Goal: Task Accomplishment & Management: Use online tool/utility

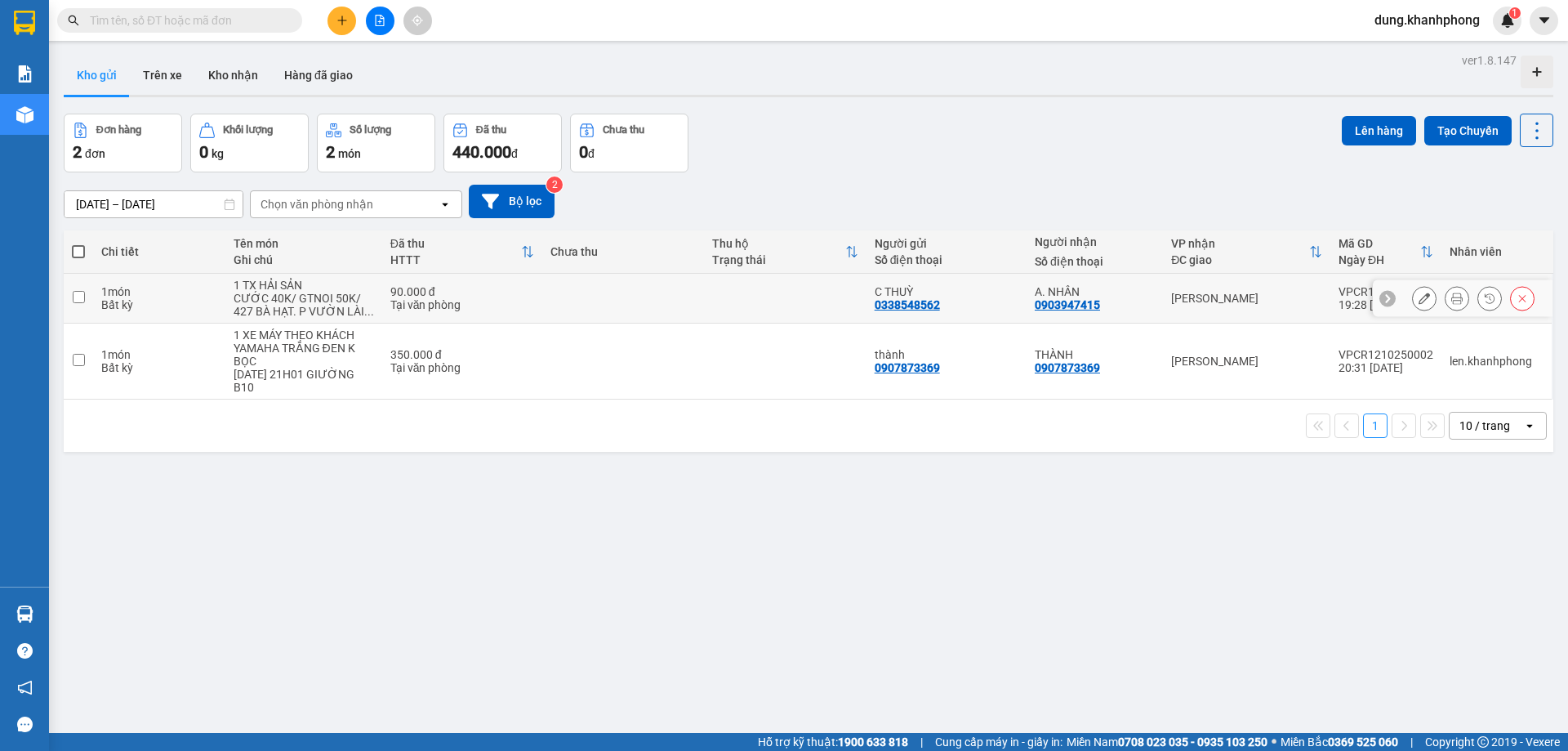
click at [588, 310] on td at bounding box center [622, 299] width 161 height 49
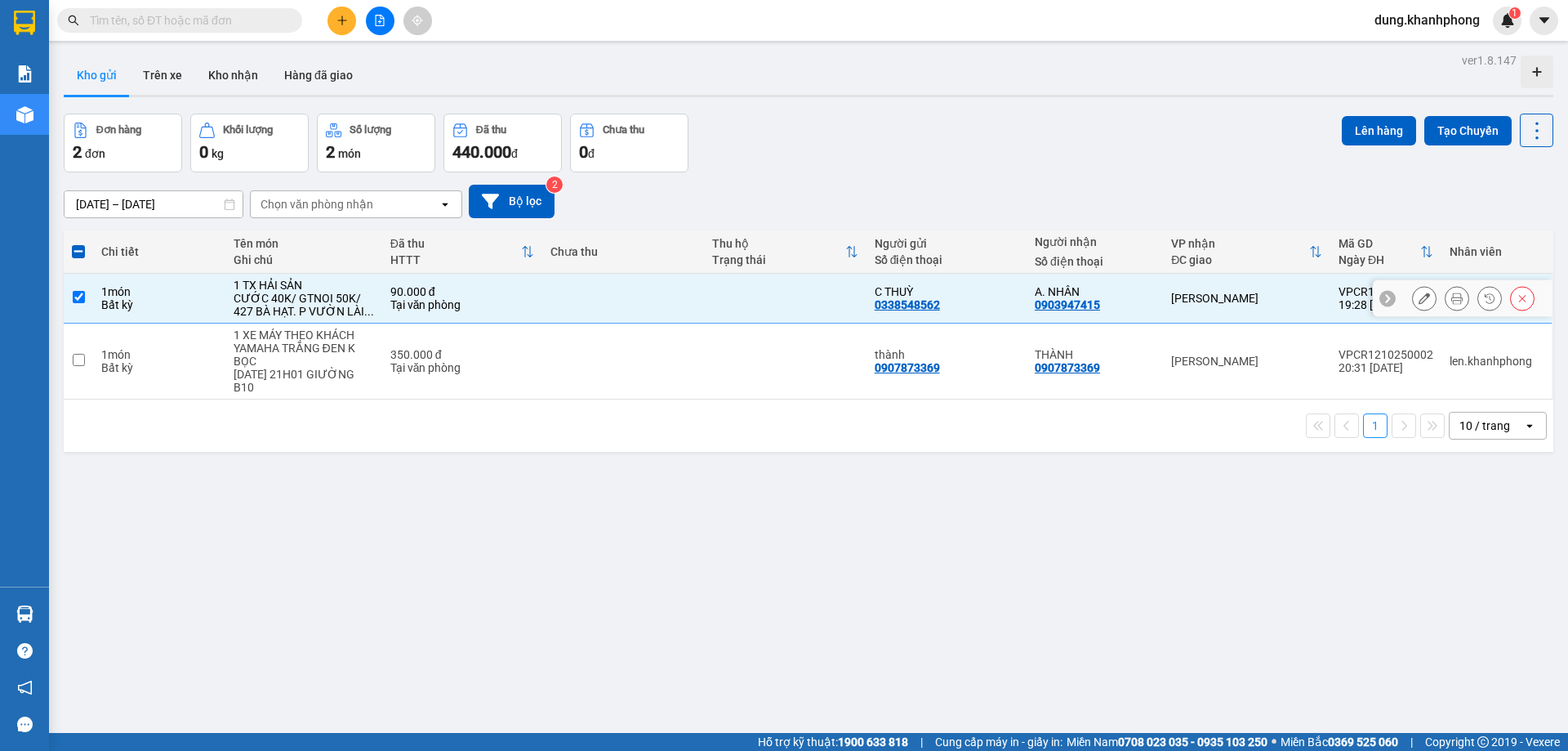
click at [73, 297] on input "checkbox" at bounding box center [78, 297] width 12 height 12
checkbox input "false"
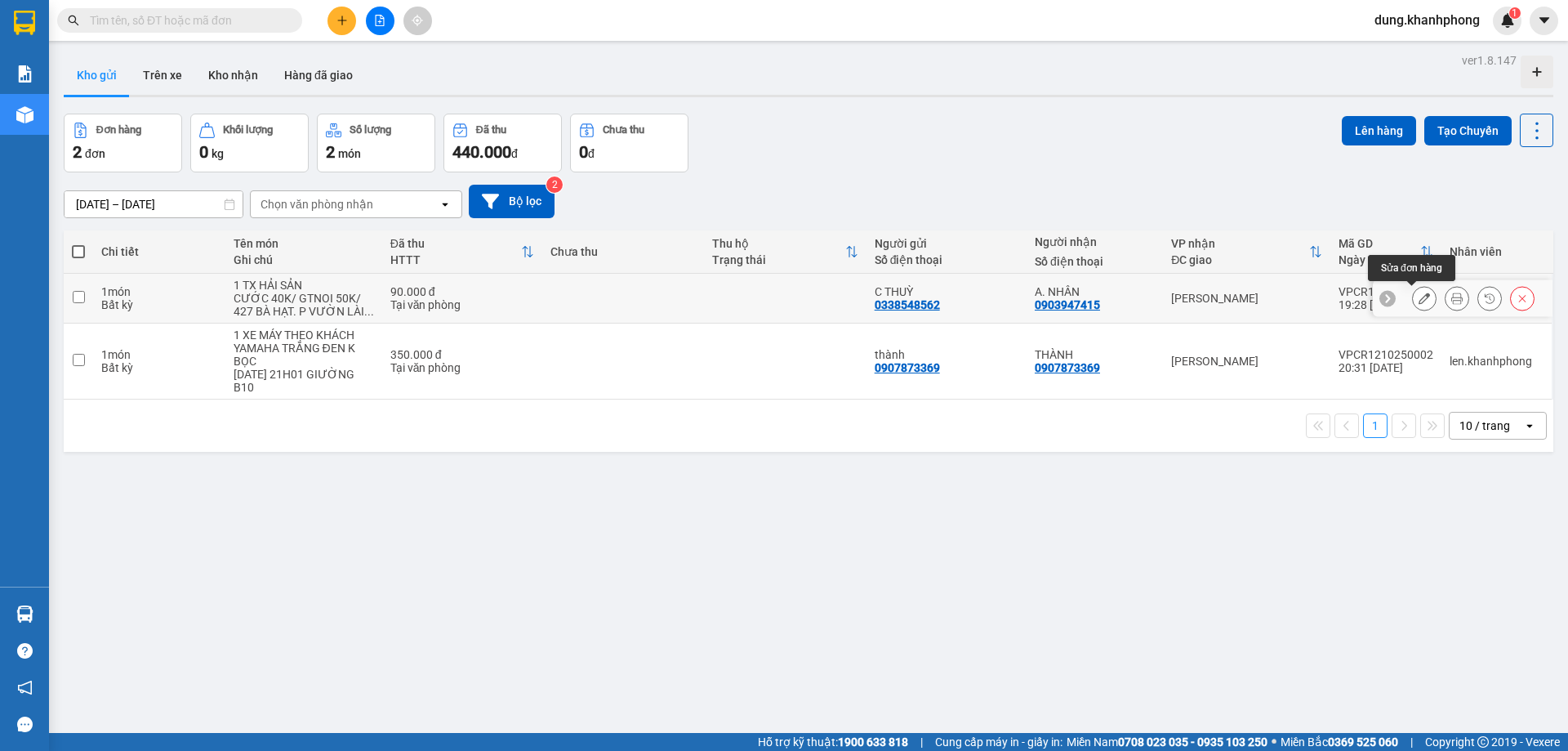
click at [1419, 302] on icon at bounding box center [1425, 299] width 12 height 12
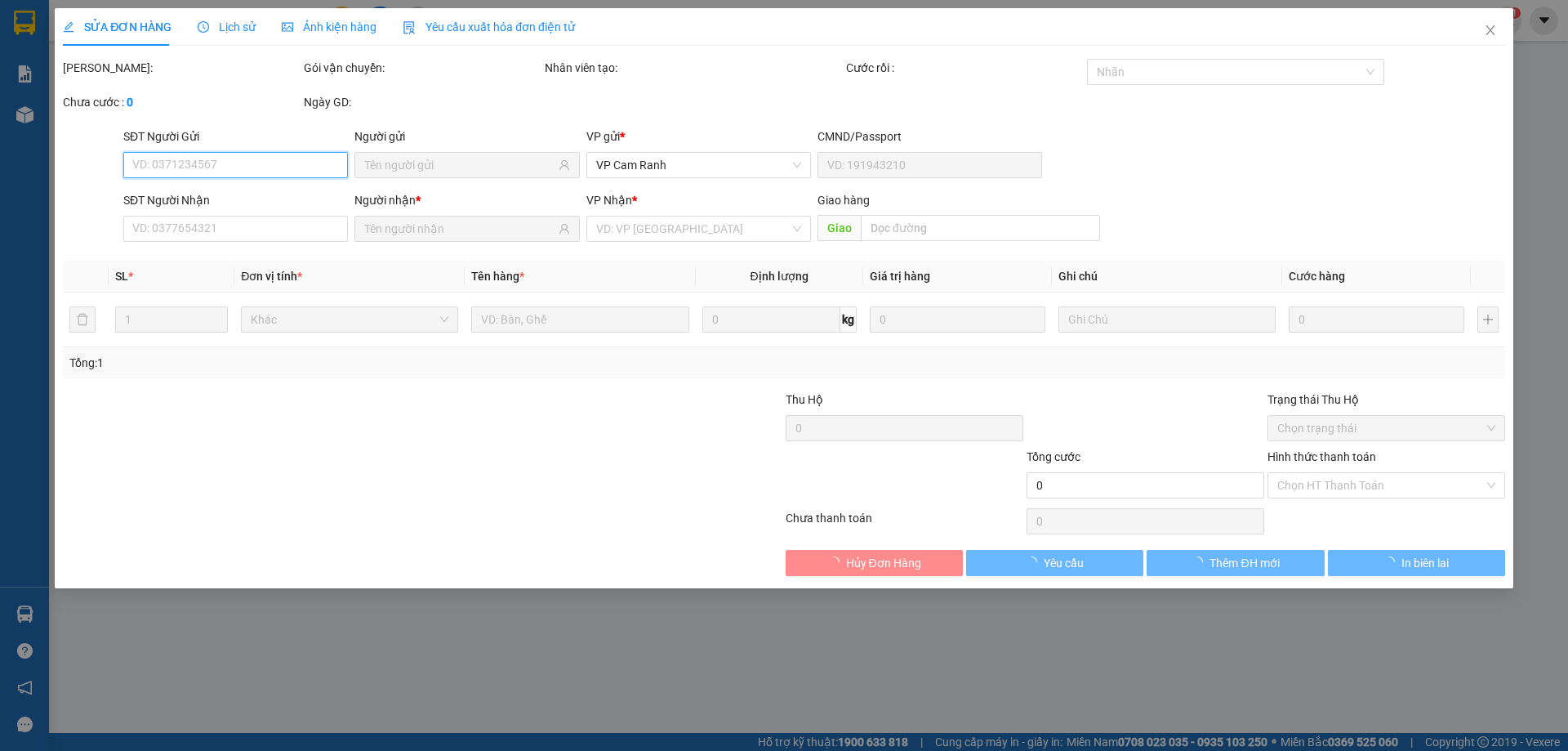
type input "0338548562"
type input "0903947415"
type input "90.000"
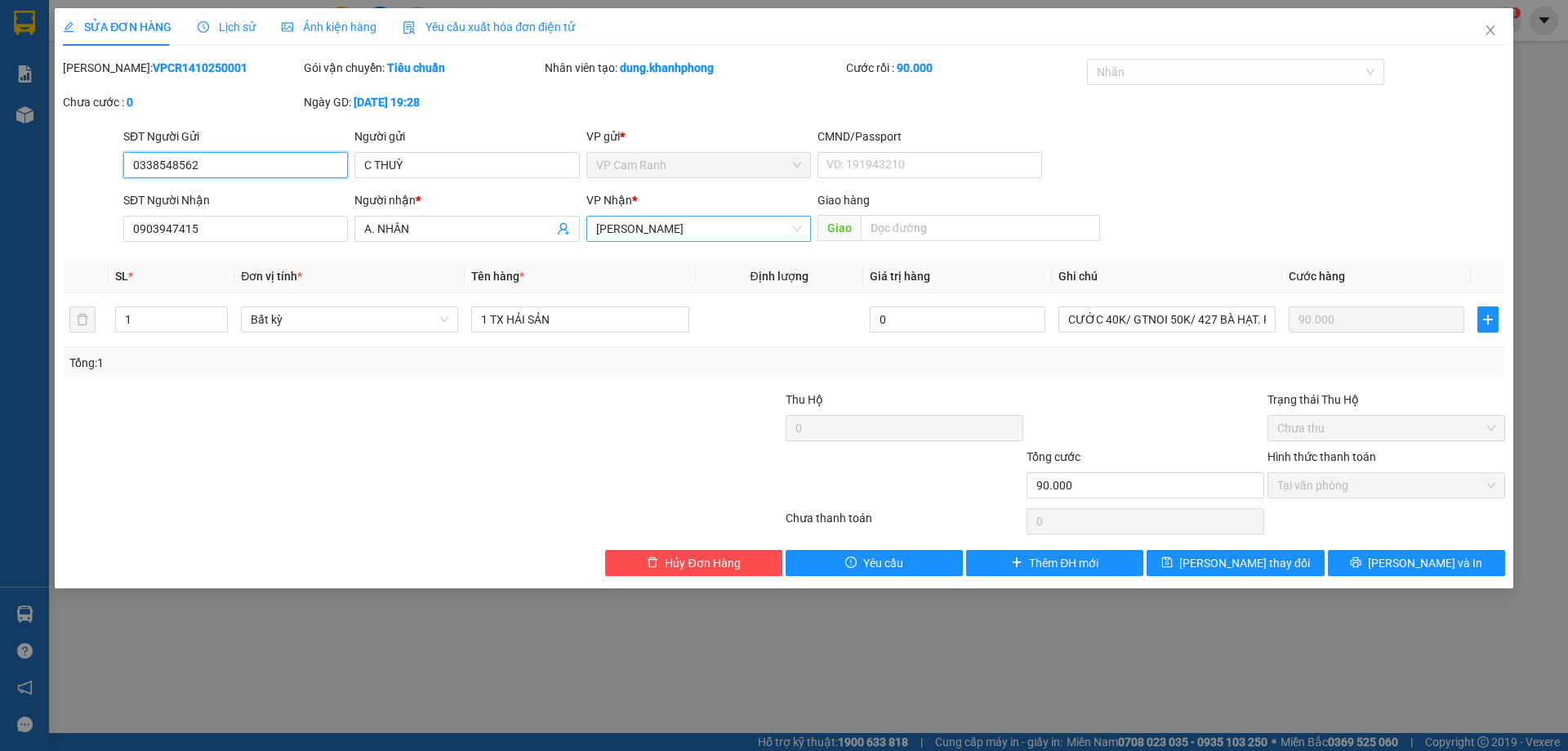
click at [659, 229] on span "[PERSON_NAME]" at bounding box center [698, 229] width 205 height 25
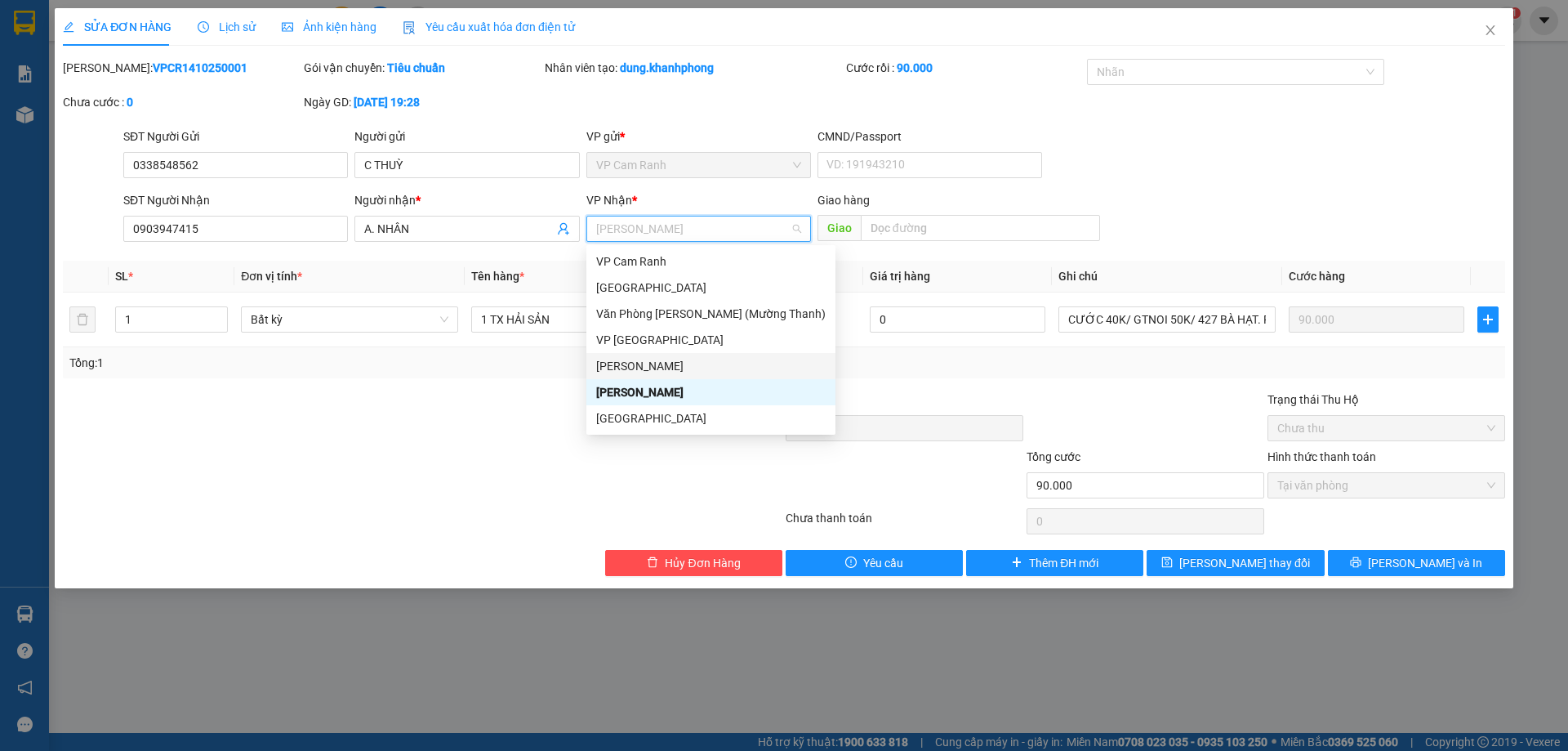
click at [694, 361] on div "[PERSON_NAME]" at bounding box center [711, 366] width 230 height 18
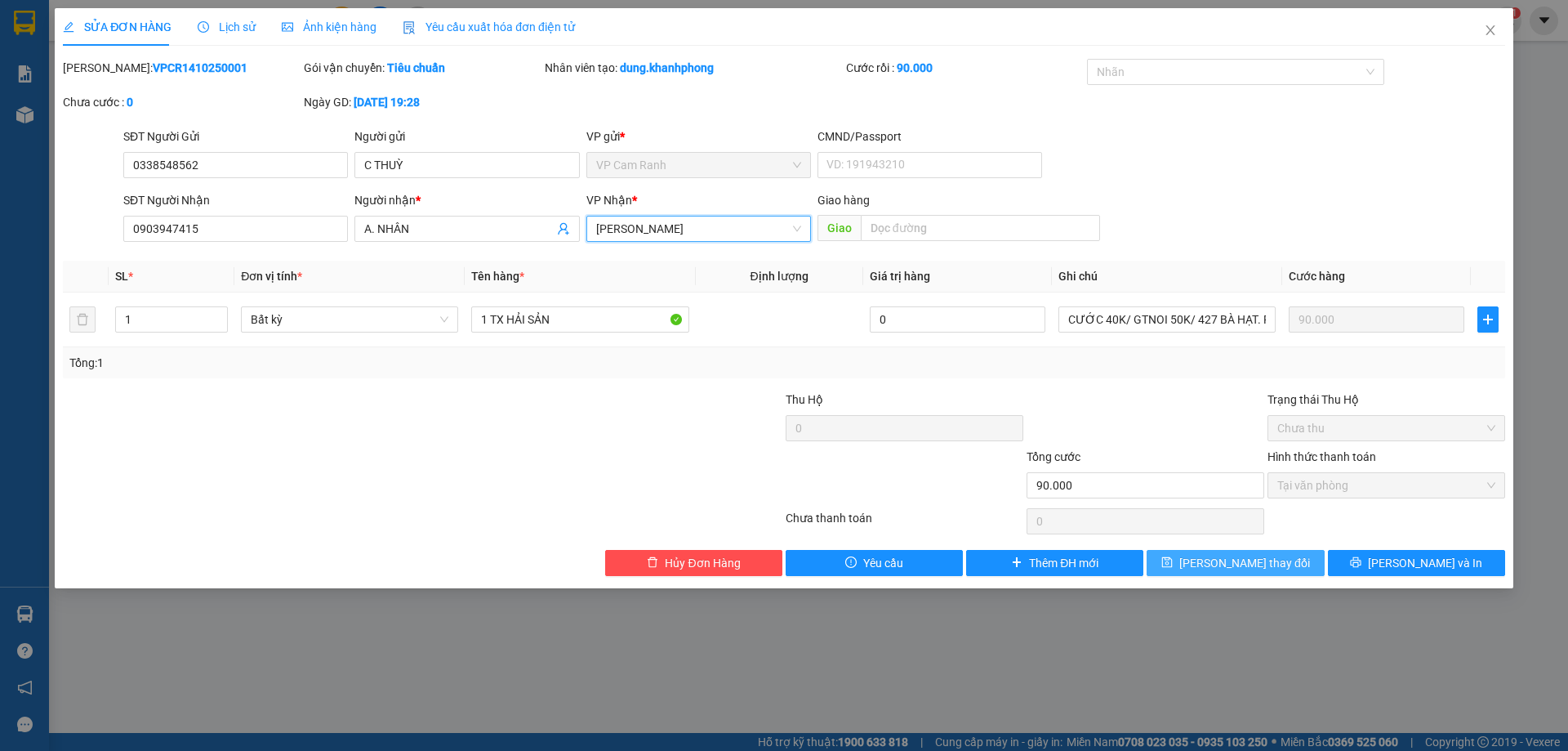
click at [1173, 569] on span "save" at bounding box center [1167, 562] width 12 height 13
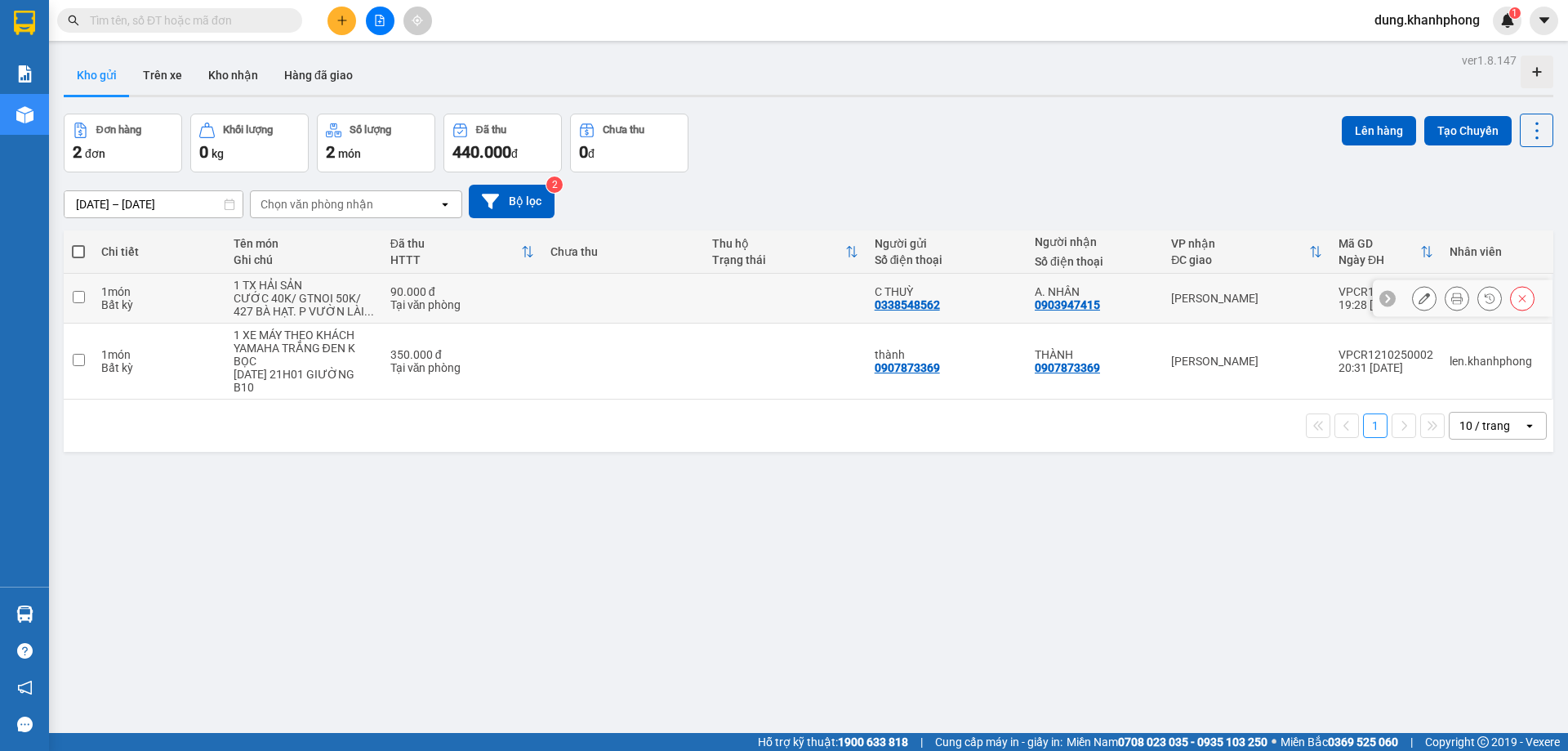
click at [519, 301] on div "Tại văn phòng" at bounding box center [462, 304] width 143 height 13
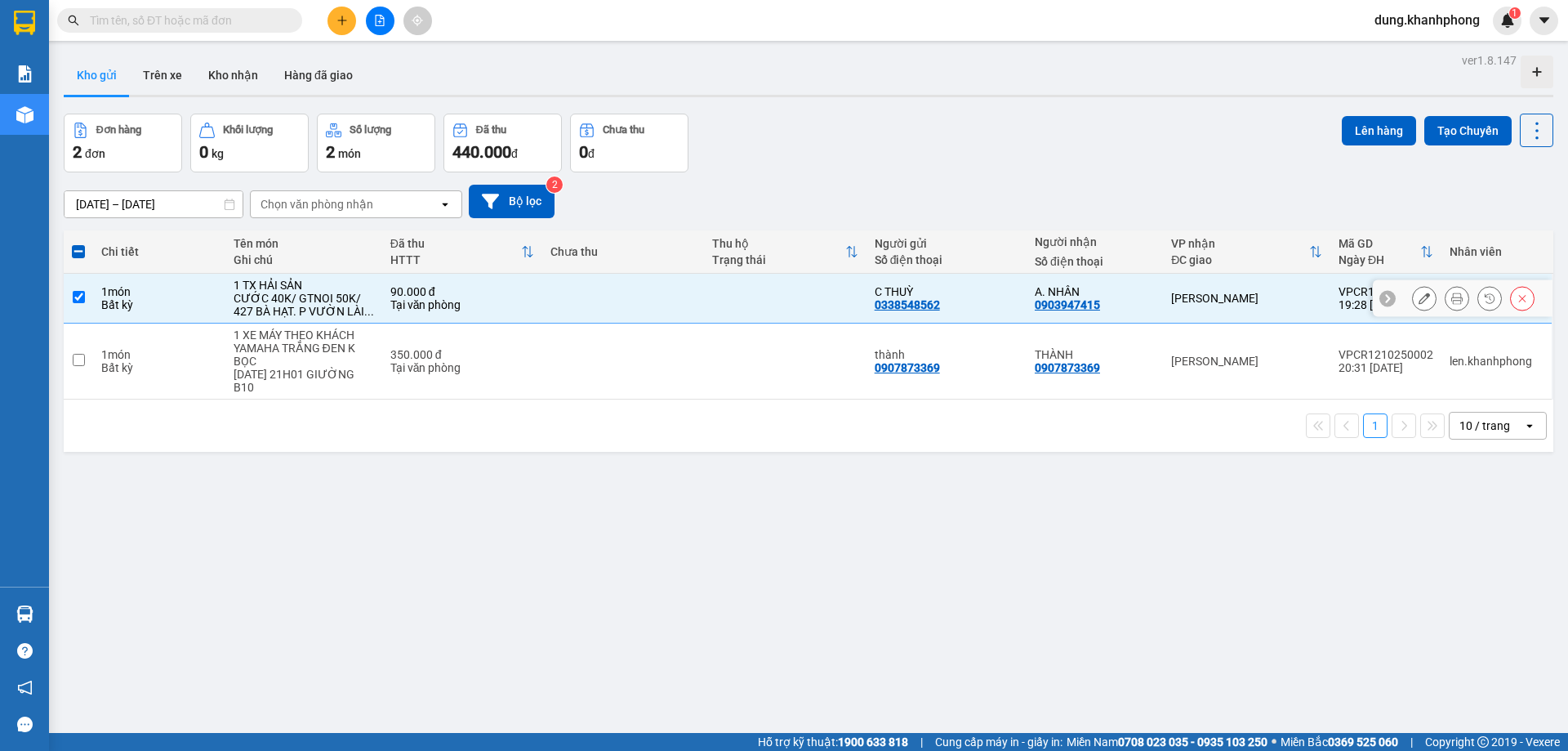
click at [519, 300] on div "Tại văn phòng" at bounding box center [462, 304] width 143 height 13
checkbox input "false"
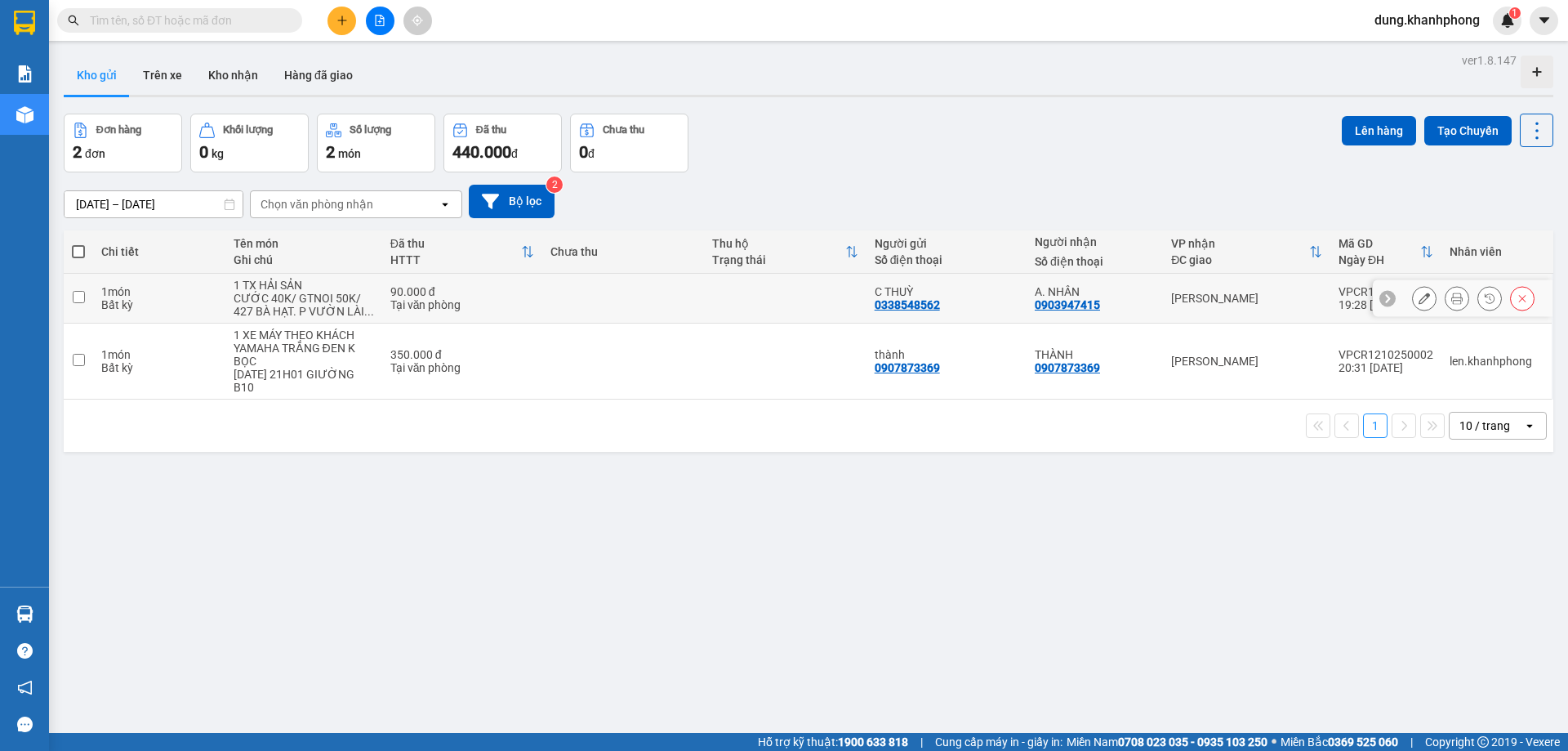
click at [1382, 298] on icon at bounding box center [1388, 299] width 12 height 12
click at [1540, 298] on icon at bounding box center [1542, 298] width 5 height 9
click at [1382, 298] on icon at bounding box center [1388, 299] width 12 height 12
click at [1534, 293] on div at bounding box center [1542, 298] width 17 height 17
click at [1419, 296] on icon at bounding box center [1425, 299] width 12 height 12
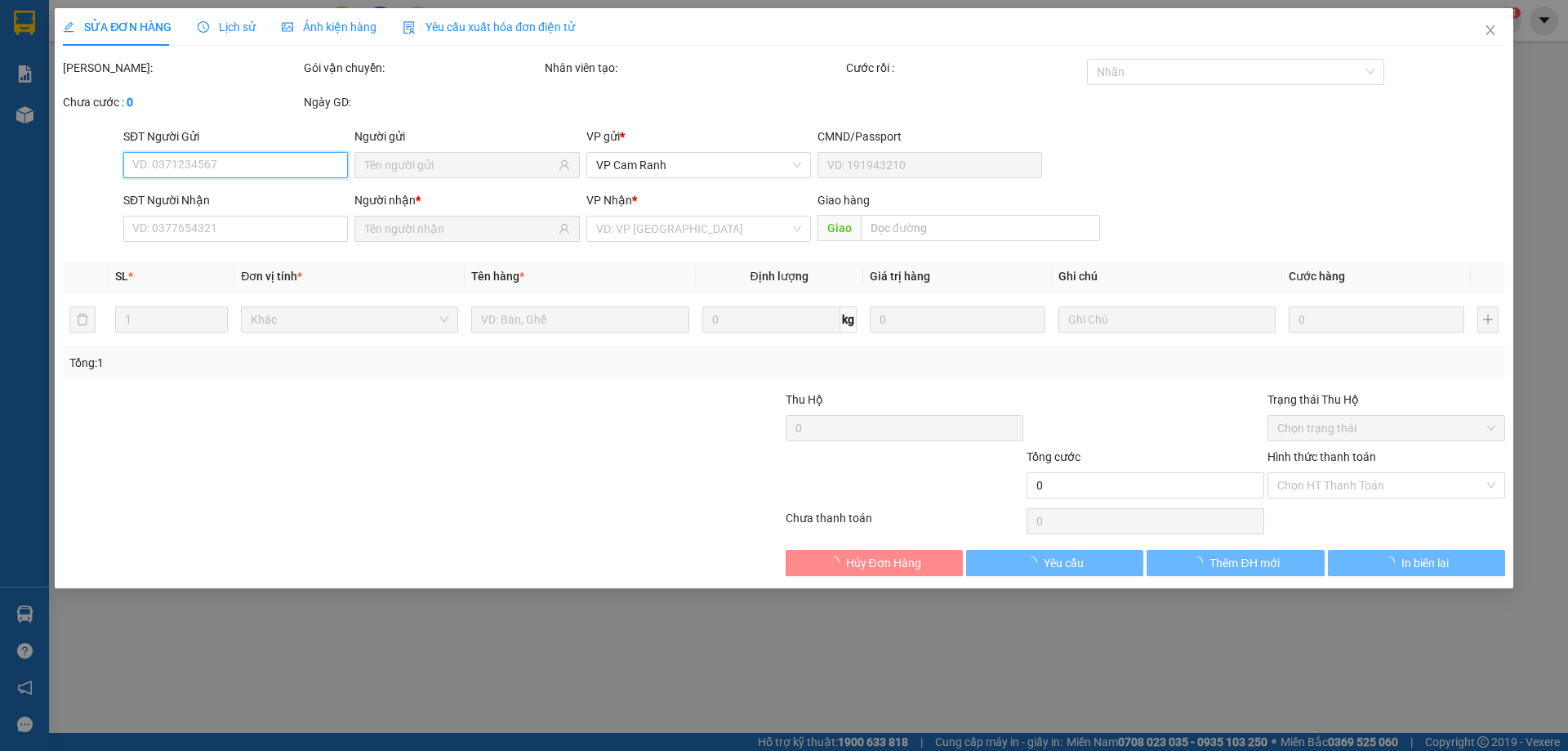
type input "0338548562"
type input "0903947415"
type input "90.000"
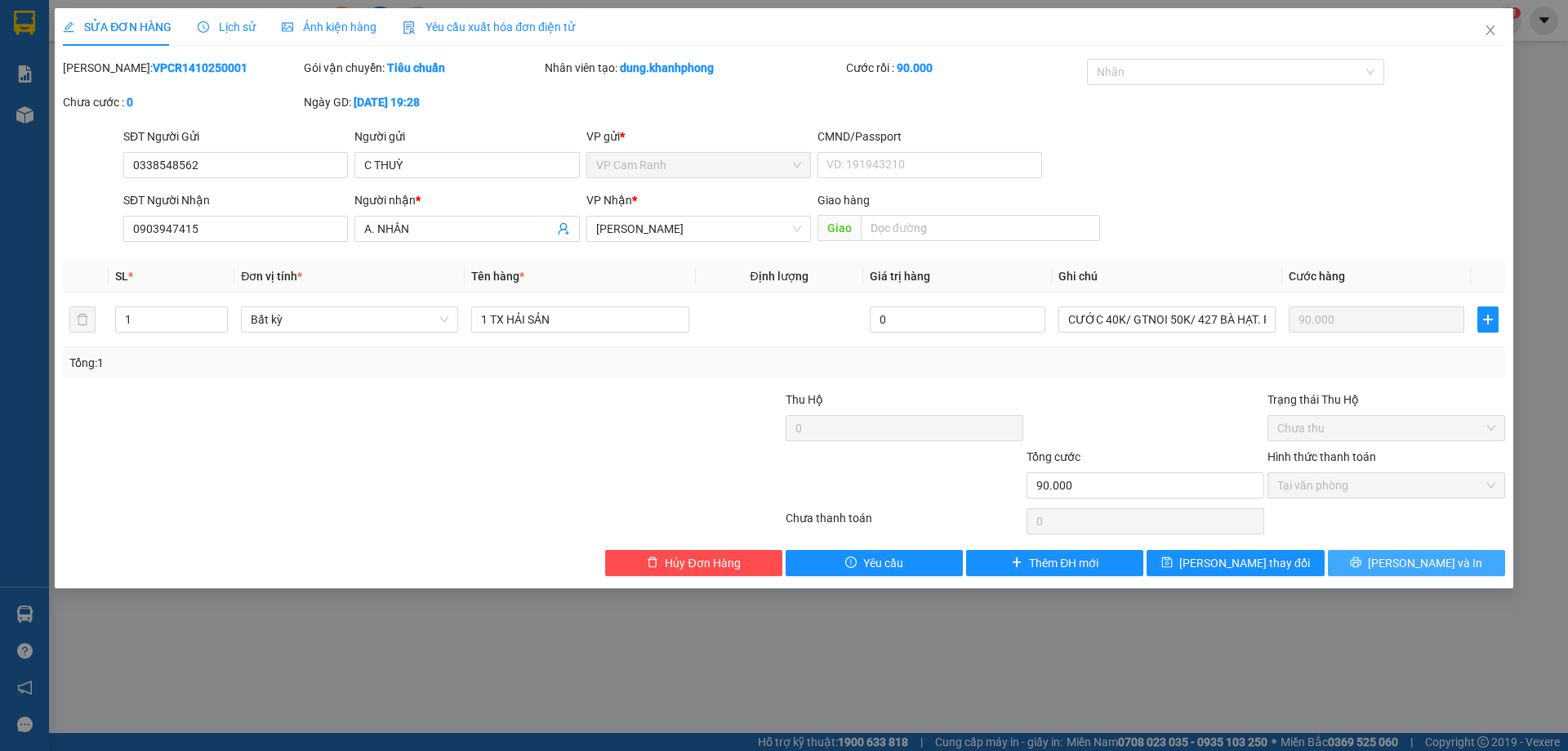
click at [1443, 566] on span "[PERSON_NAME] và In" at bounding box center [1426, 563] width 115 height 18
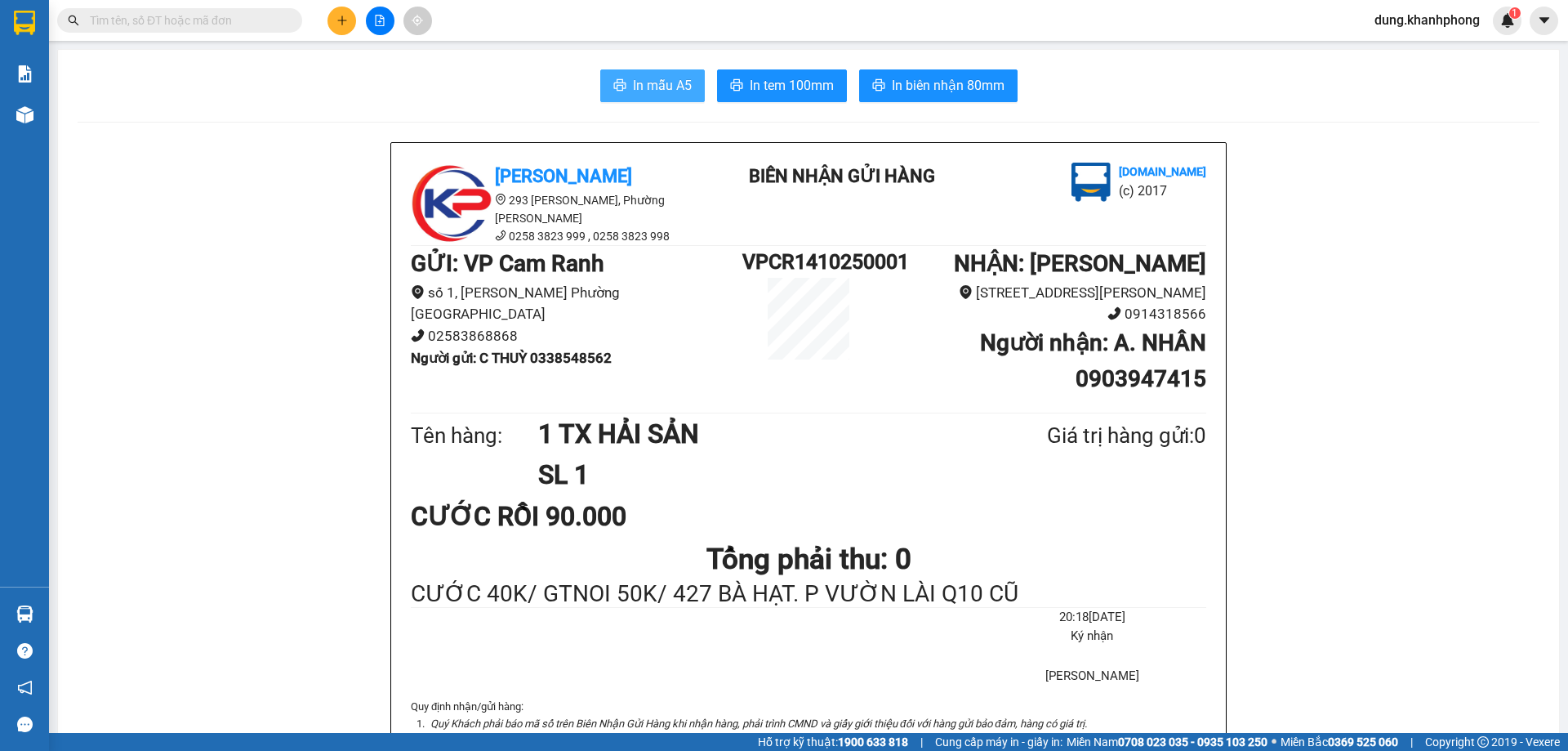
click at [638, 82] on span "In mẫu A5" at bounding box center [662, 85] width 58 height 21
click at [613, 81] on icon "printer" at bounding box center [619, 85] width 12 height 12
